Goal: Check status: Check status

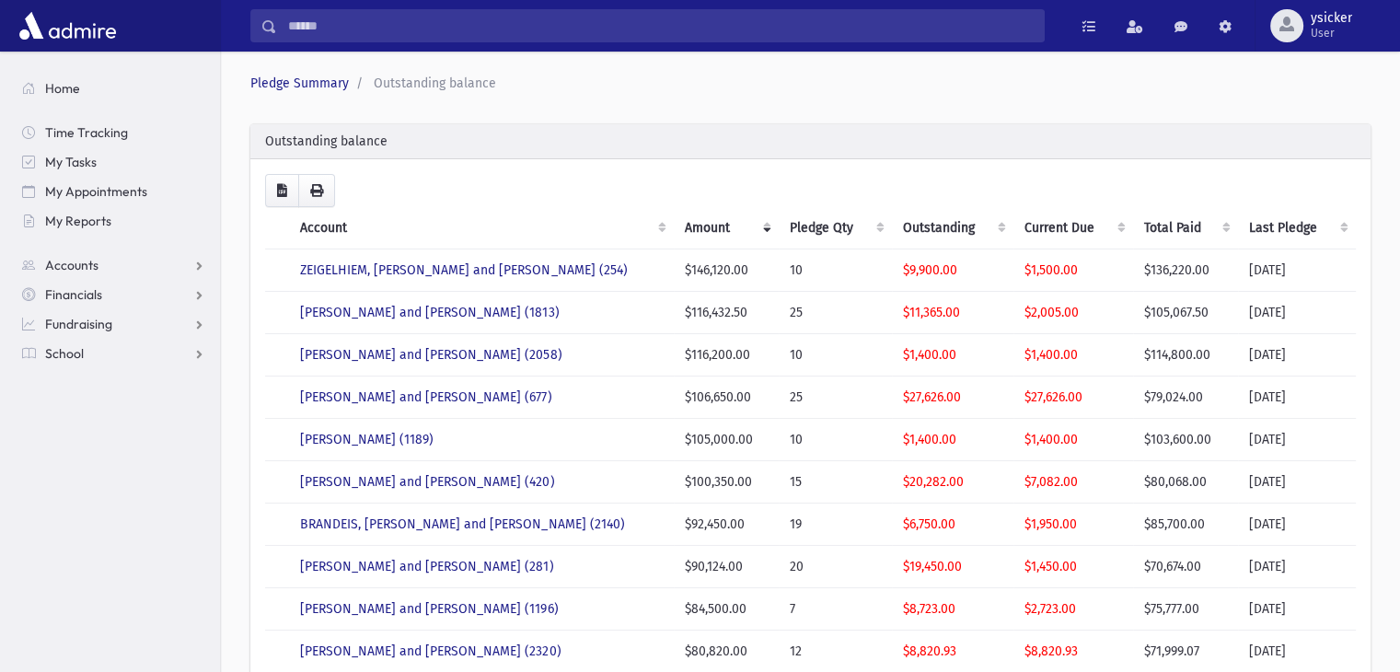
click at [1116, 232] on th "Current Due" at bounding box center [1073, 228] width 120 height 42
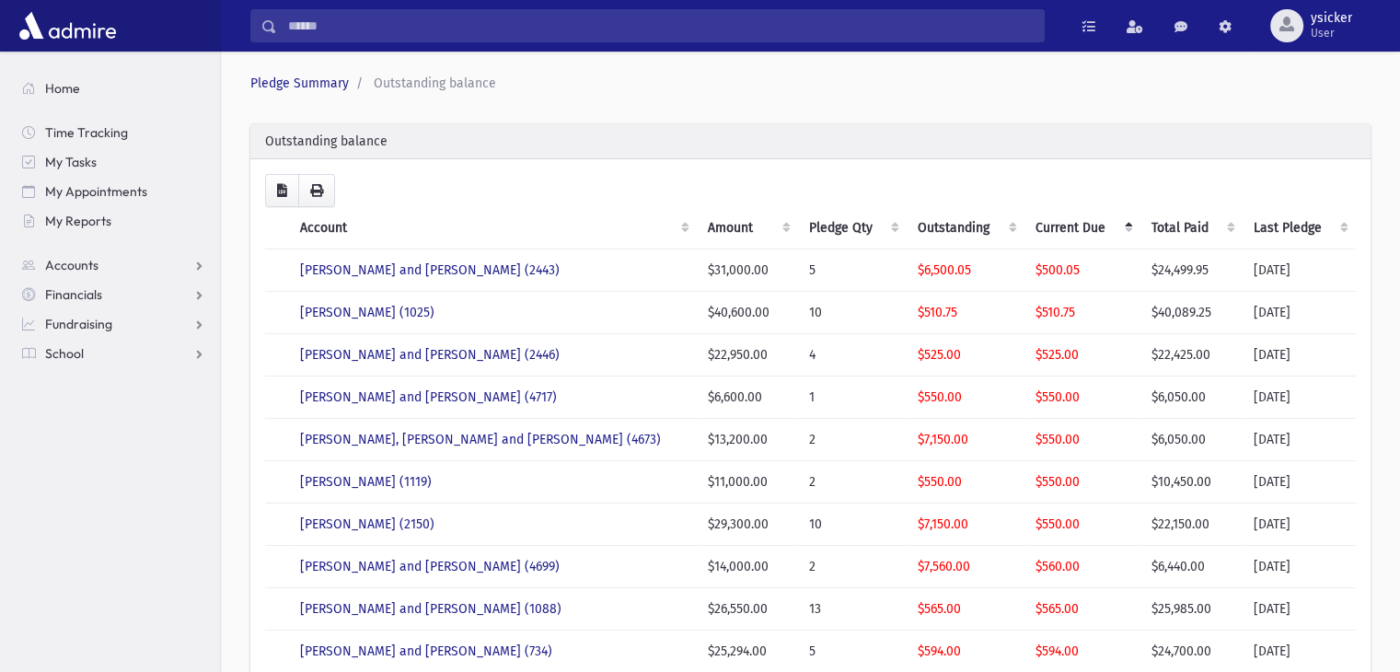
click at [1116, 232] on th "Current Due" at bounding box center [1082, 228] width 116 height 42
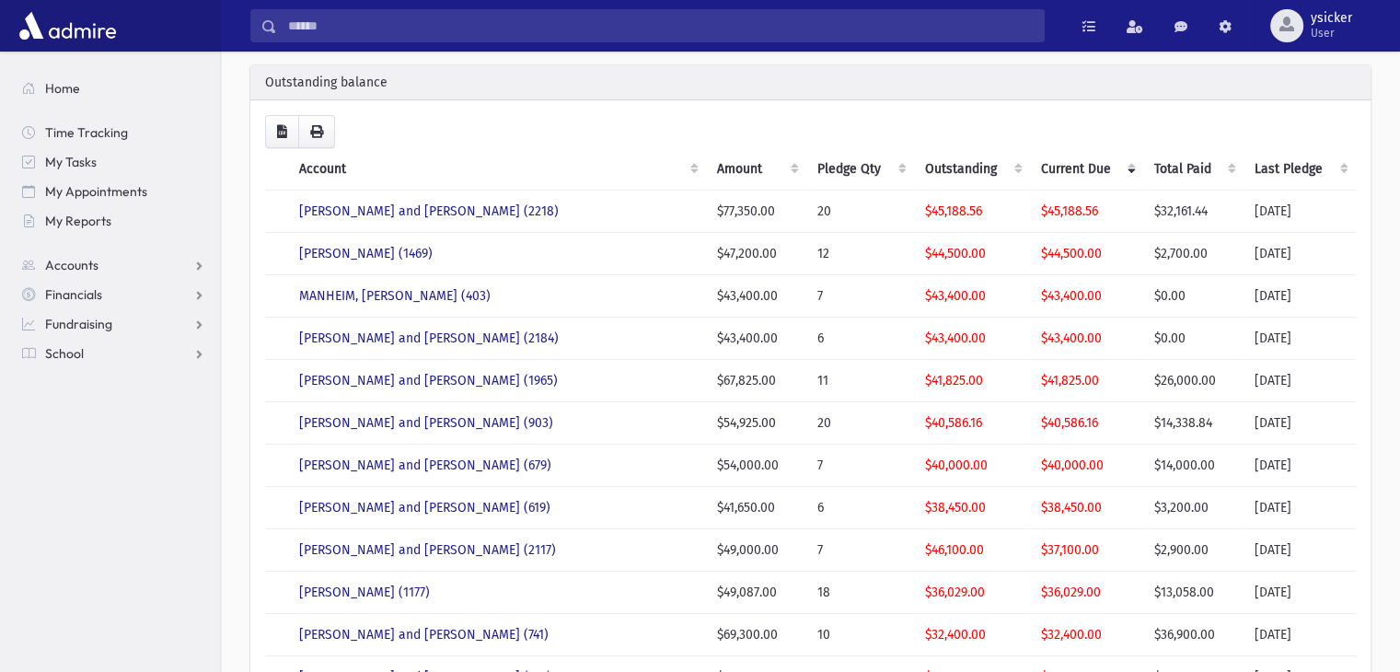
scroll to position [92, 0]
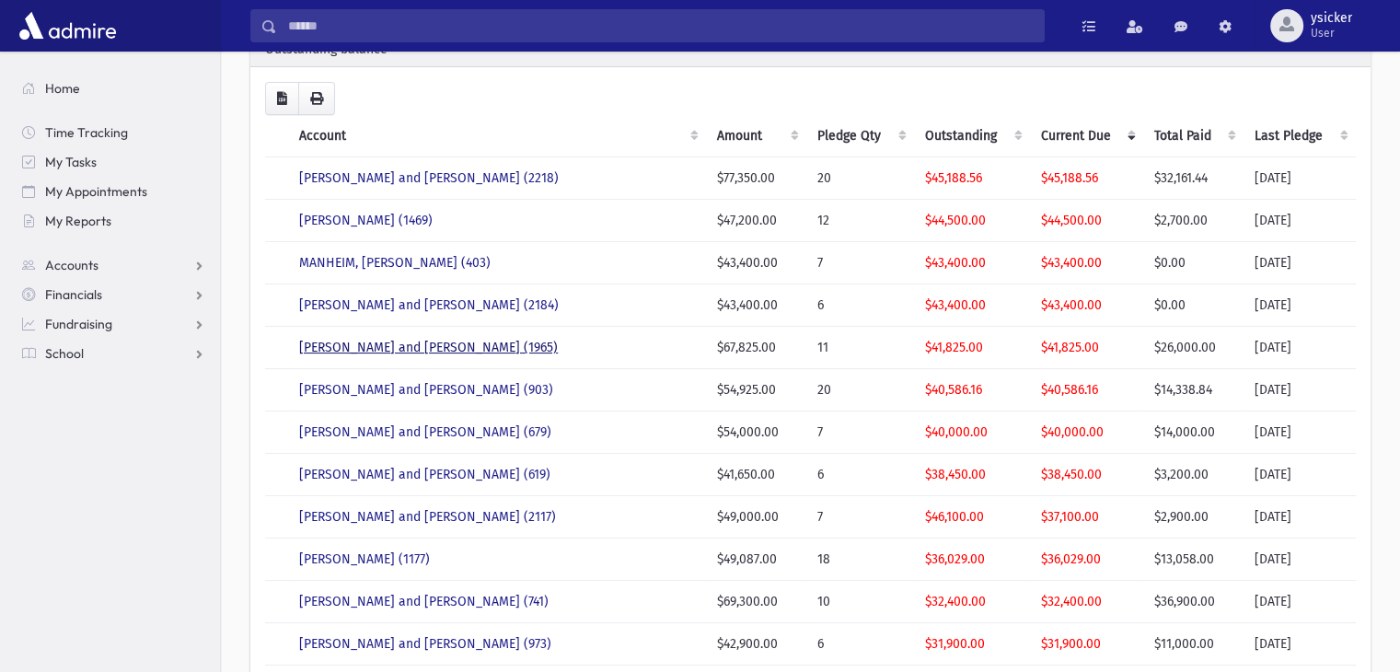
click at [446, 351] on link "RUBINFELD, Aaron and Rachel (1965)" at bounding box center [428, 348] width 259 height 16
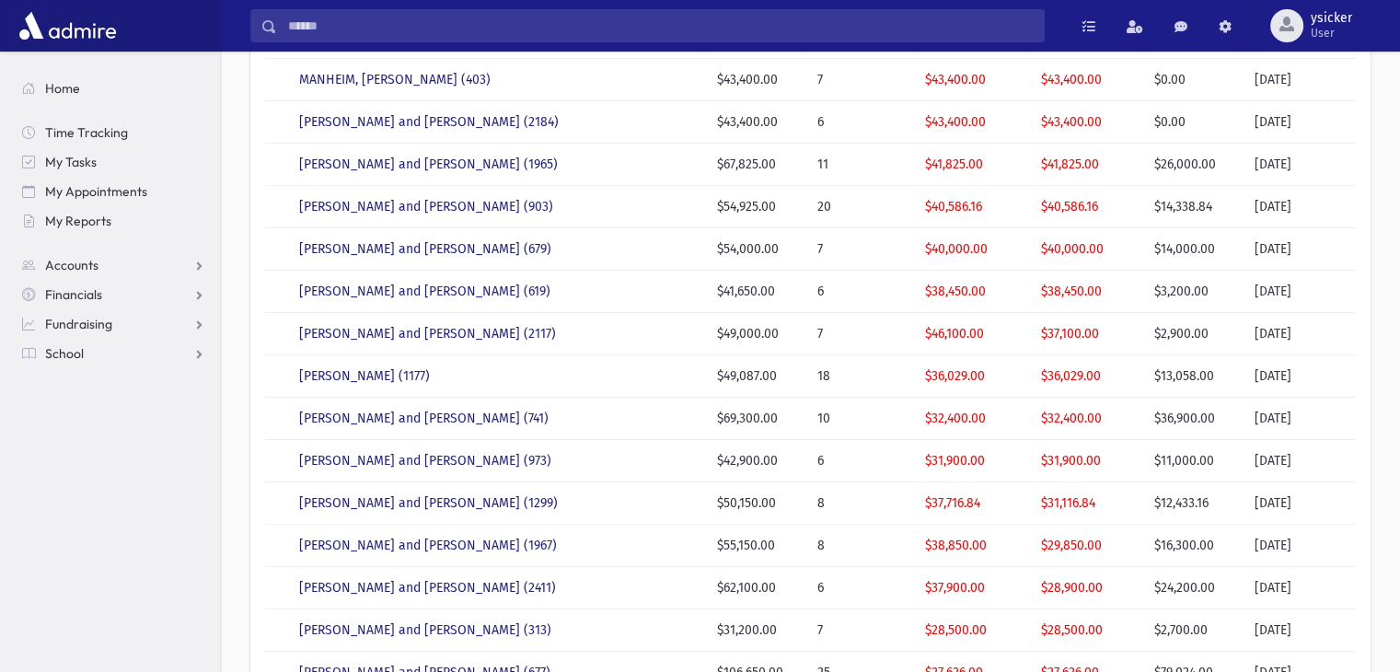
scroll to position [276, 0]
click at [427, 414] on link "PILLER, Pinchus and Rivky (741)" at bounding box center [423, 418] width 249 height 16
click at [397, 502] on link "GINSBERG, Yakov and Malky (1299)" at bounding box center [428, 502] width 259 height 16
click at [386, 546] on link "RUBINFELD, Joseph and Goldy (1967)" at bounding box center [428, 545] width 258 height 16
click at [427, 579] on link "LIPSCHUTZ, Shea and Aidel (2411)" at bounding box center [427, 587] width 257 height 16
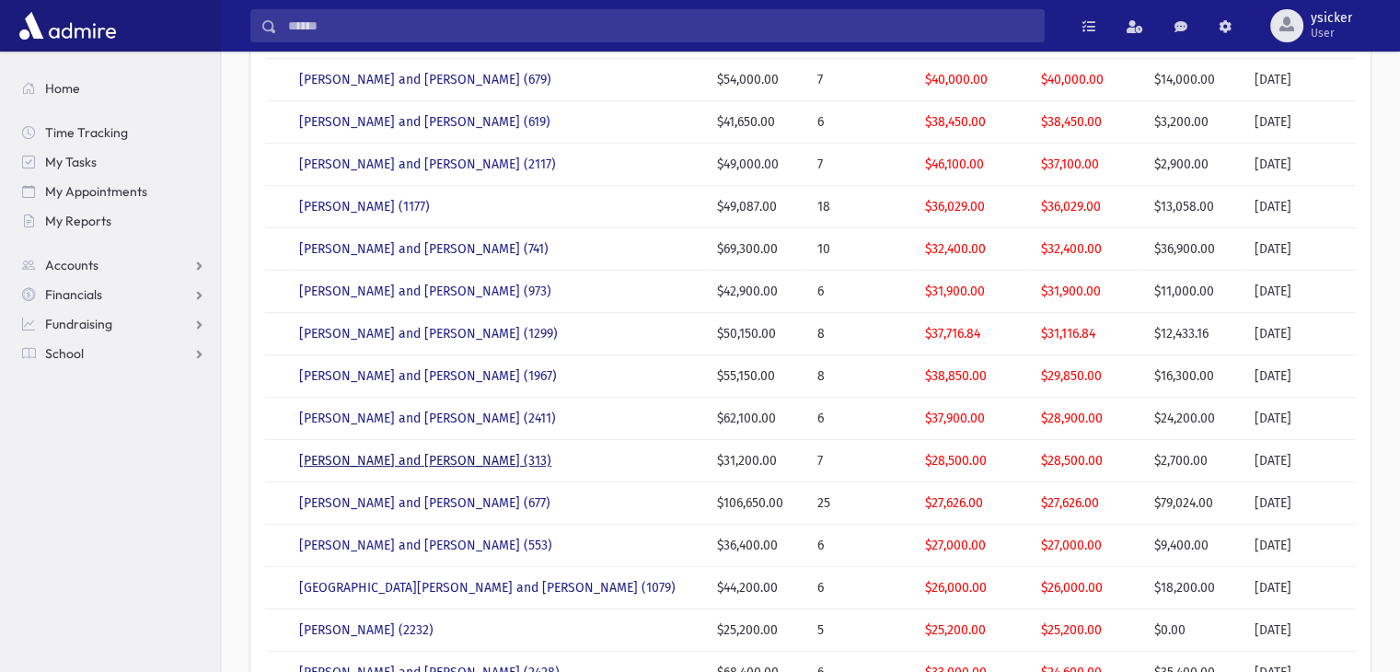
scroll to position [460, 0]
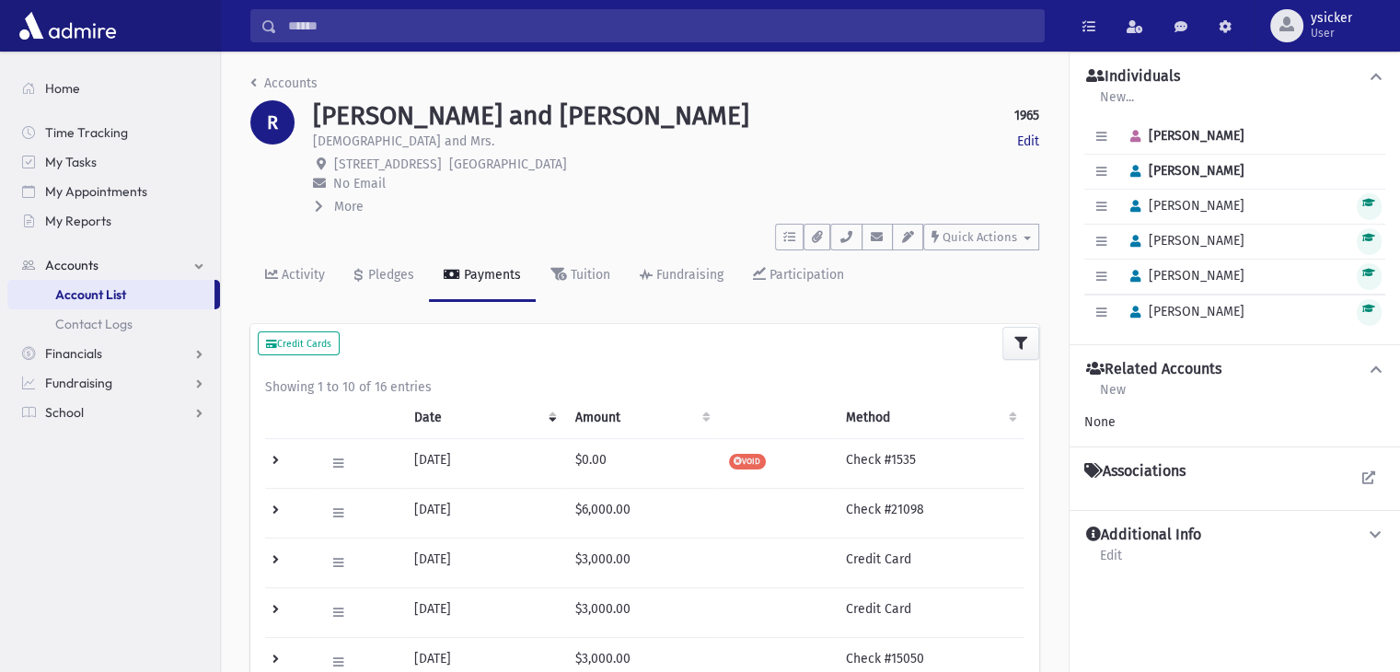
click at [315, 203] on icon at bounding box center [319, 206] width 8 height 13
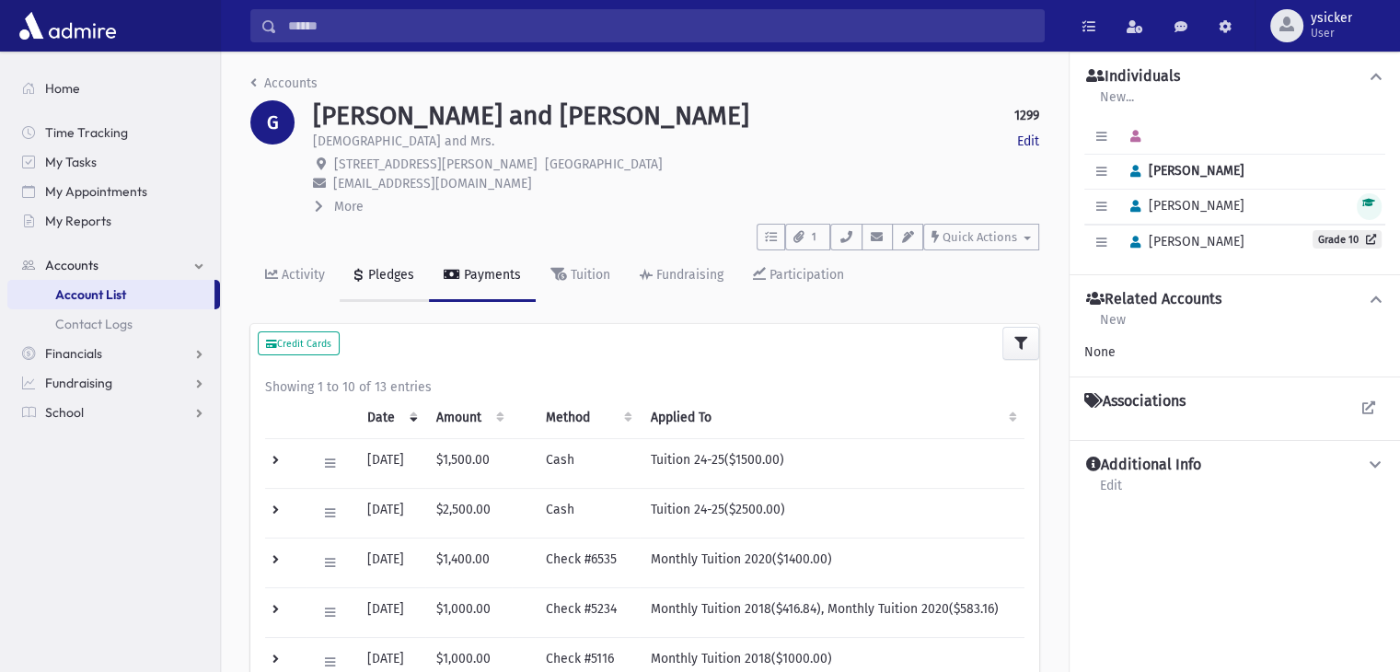
click at [387, 269] on div "Pledges" at bounding box center [389, 275] width 50 height 16
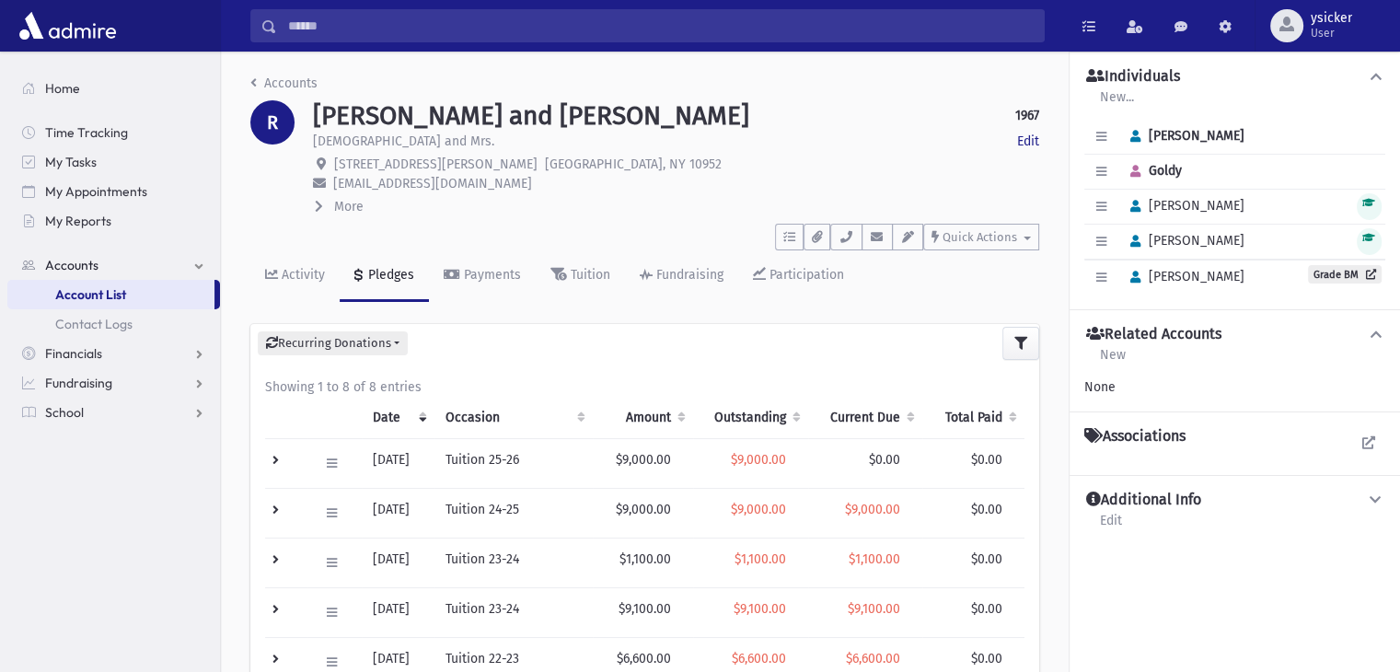
click at [317, 208] on icon at bounding box center [319, 206] width 8 height 13
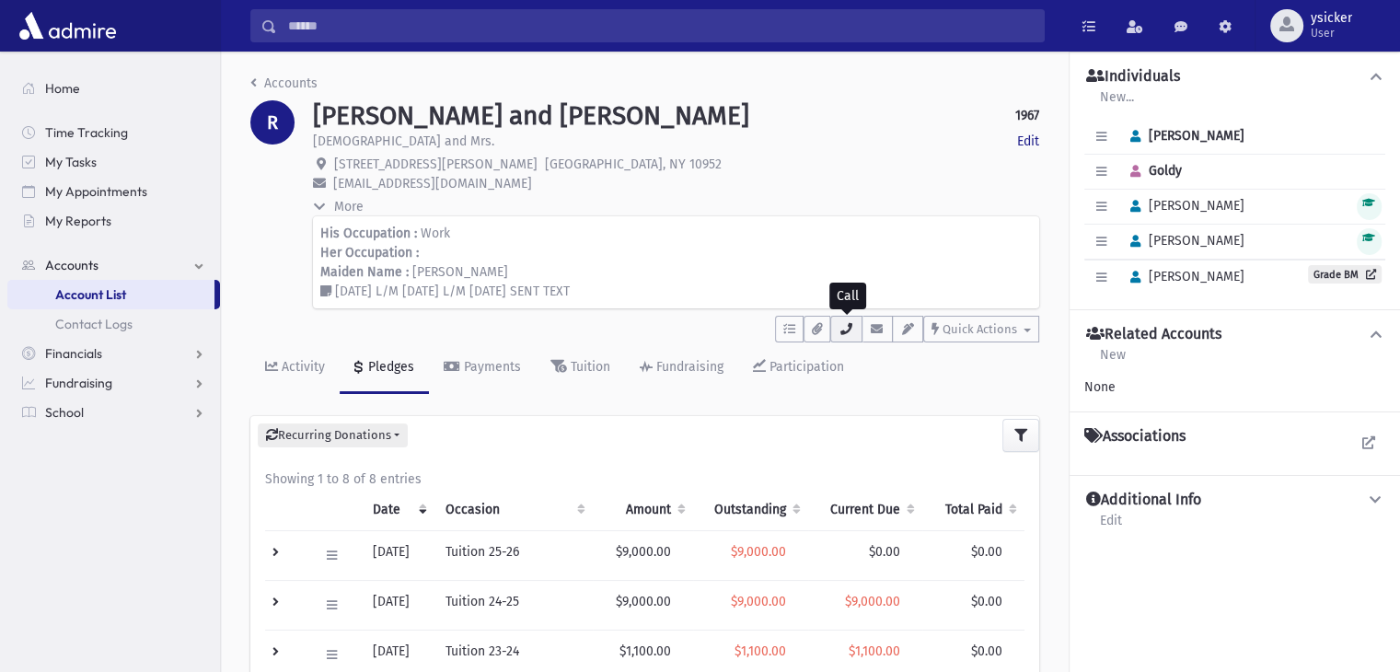
click at [851, 336] on button "button" at bounding box center [845, 329] width 31 height 27
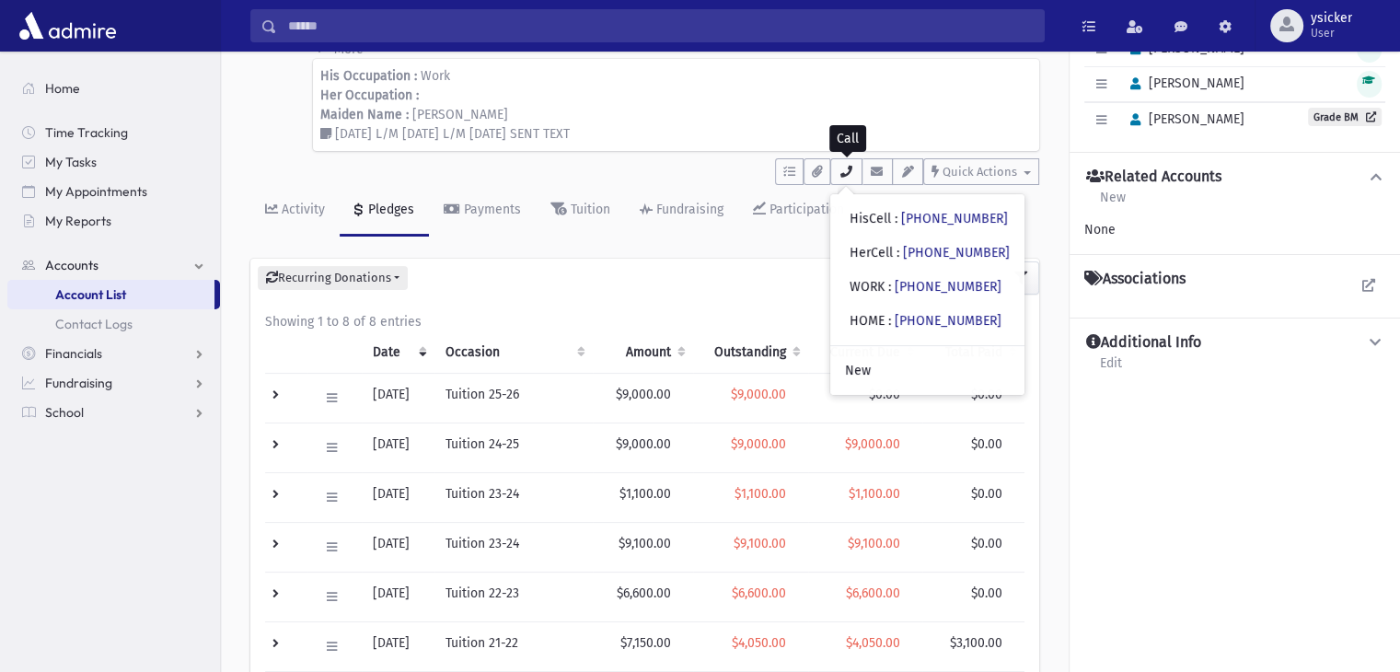
scroll to position [276, 0]
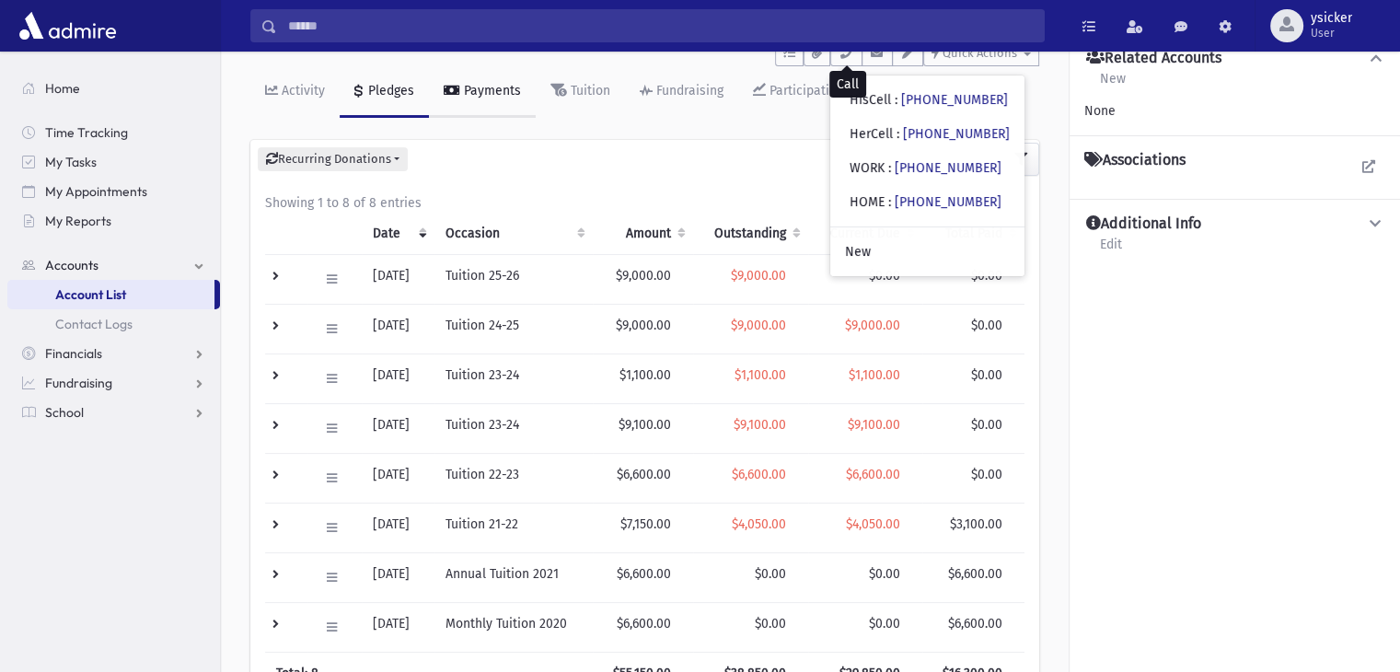
click at [490, 85] on div "Payments" at bounding box center [490, 91] width 61 height 16
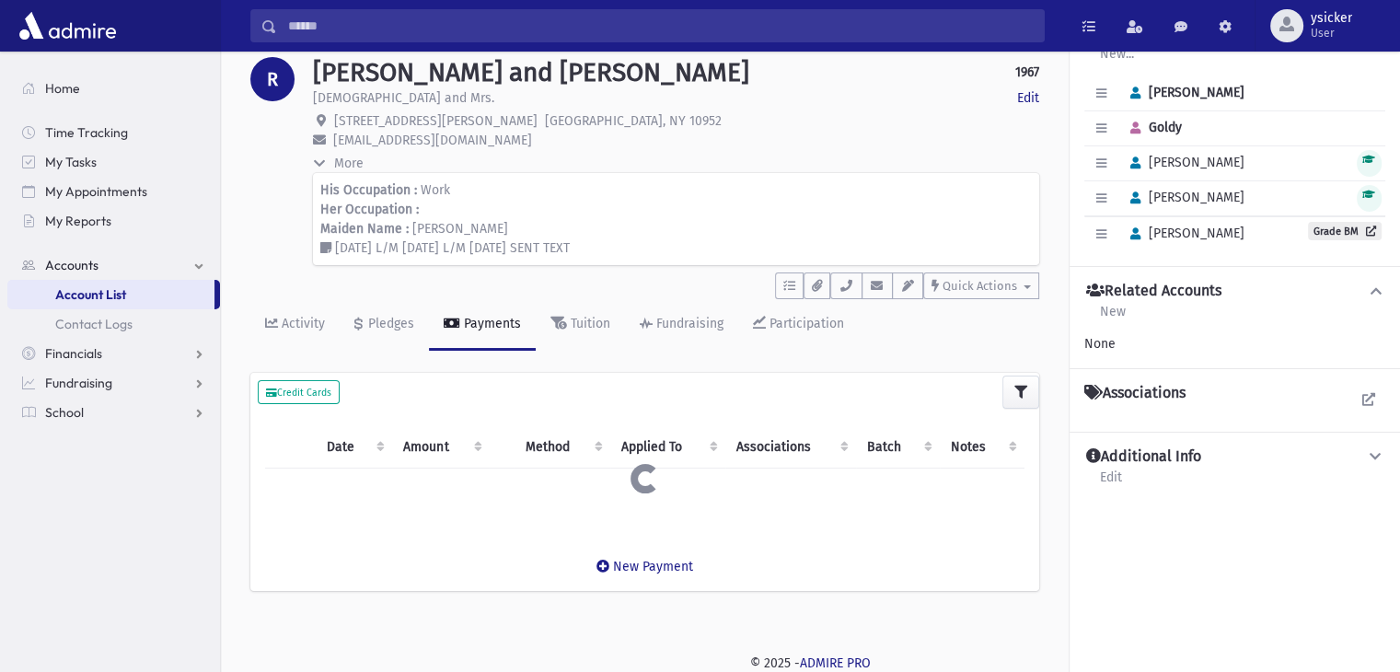
scroll to position [276, 0]
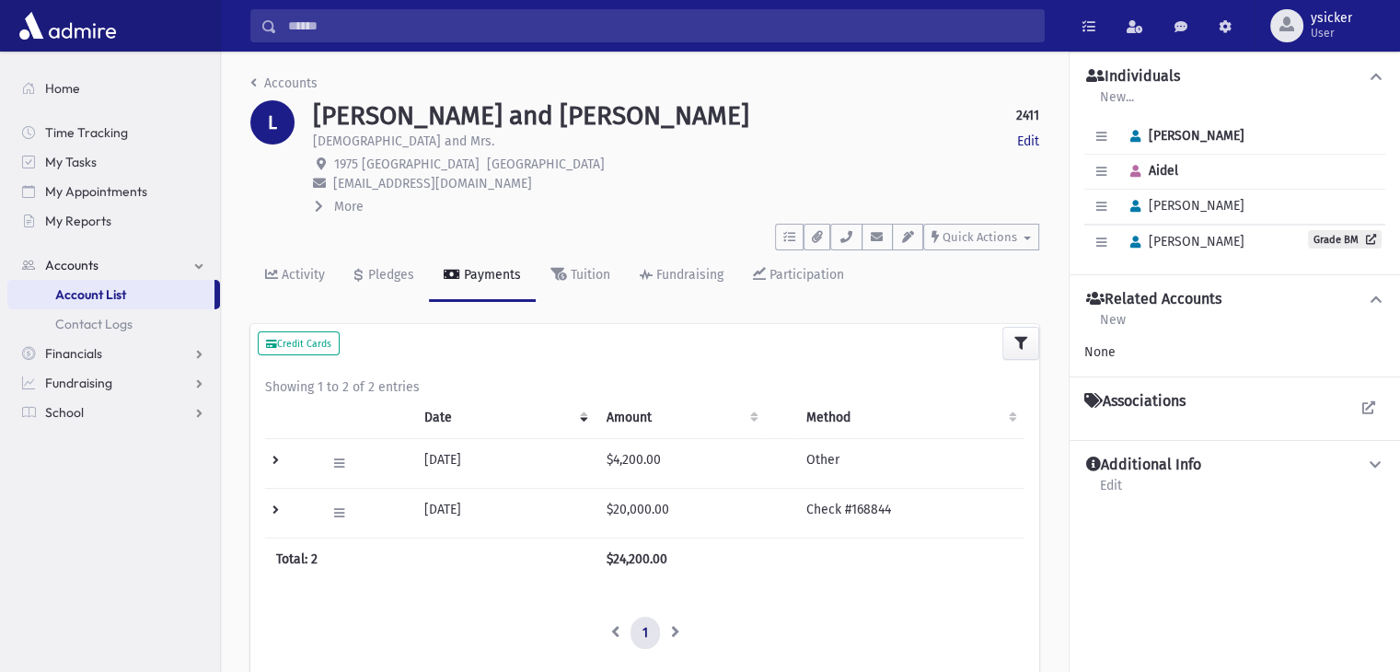
click at [320, 204] on icon at bounding box center [319, 206] width 8 height 13
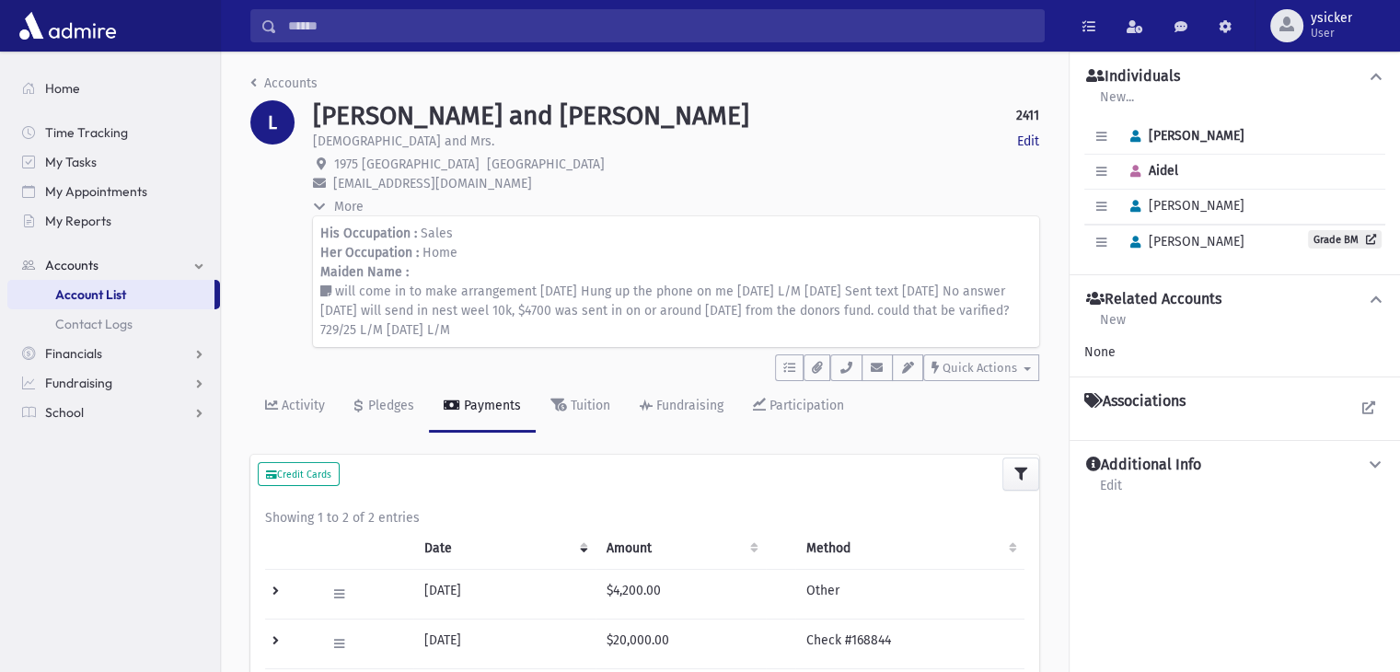
click at [320, 204] on icon at bounding box center [319, 206] width 13 height 8
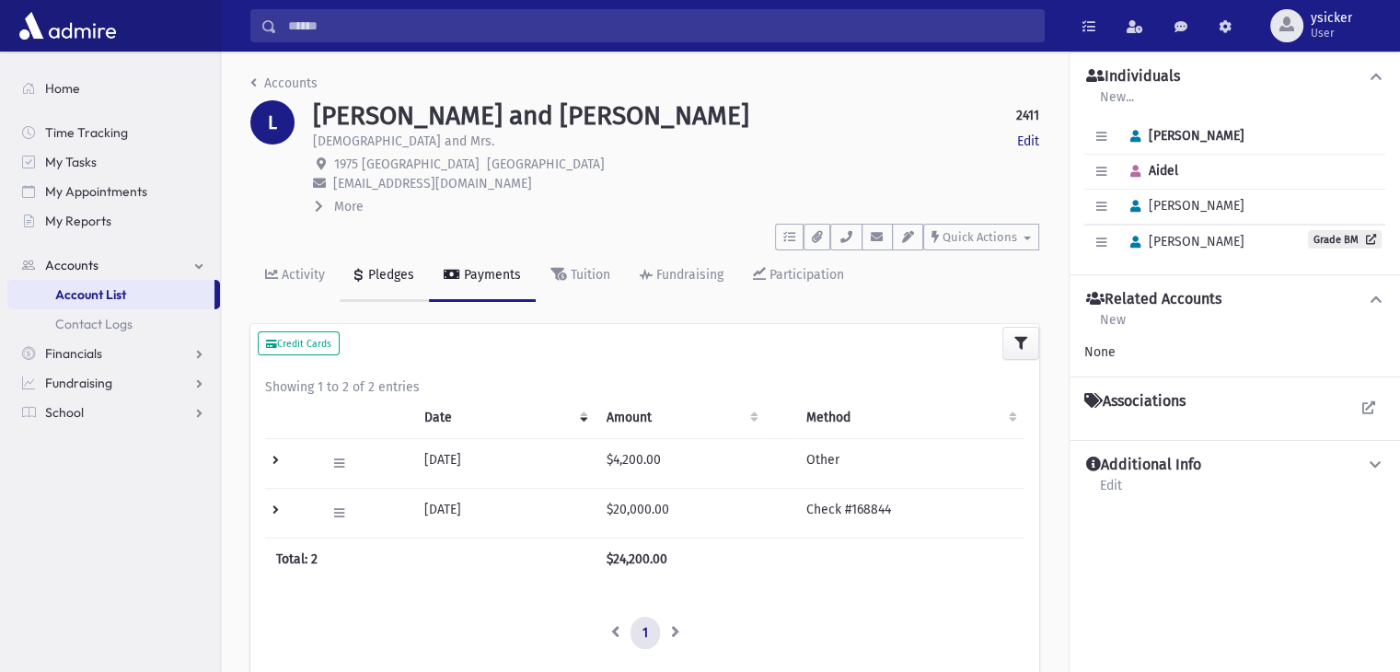
click at [400, 278] on div "Pledges" at bounding box center [389, 275] width 50 height 16
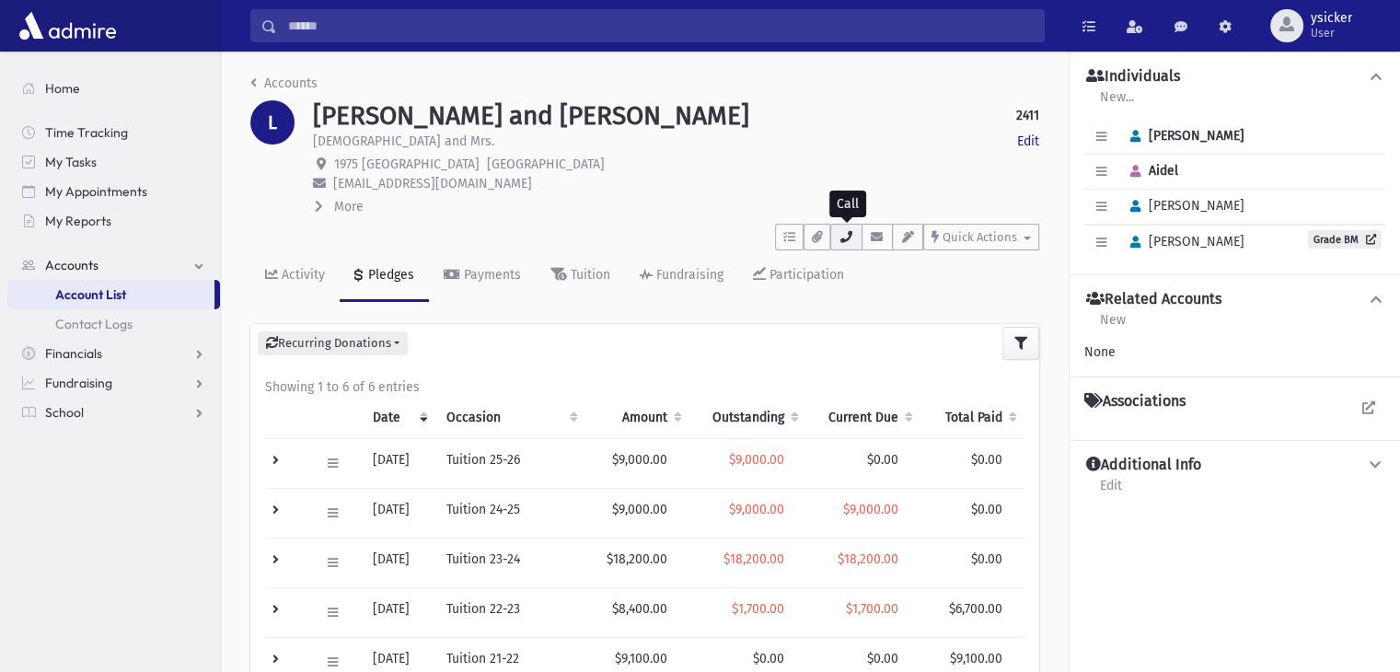
click at [843, 246] on button "button" at bounding box center [845, 237] width 31 height 27
